Goal: Navigation & Orientation: Find specific page/section

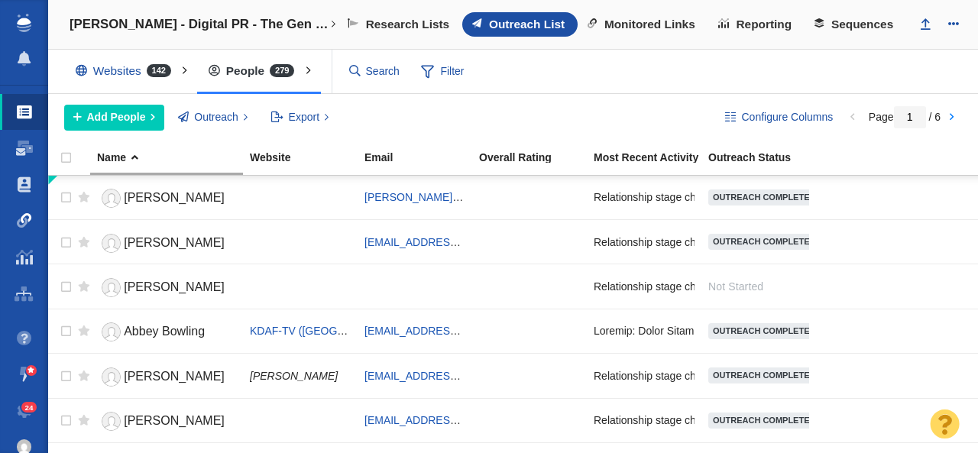
click at [26, 221] on span at bounding box center [24, 220] width 15 height 15
click at [21, 219] on span at bounding box center [24, 220] width 15 height 15
